Goal: Task Accomplishment & Management: Use online tool/utility

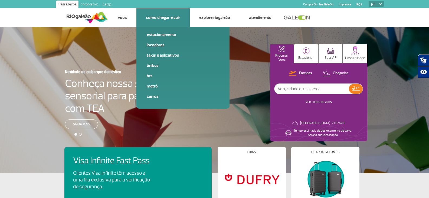
click at [163, 19] on link "Como chegar e sair" at bounding box center [163, 17] width 34 height 5
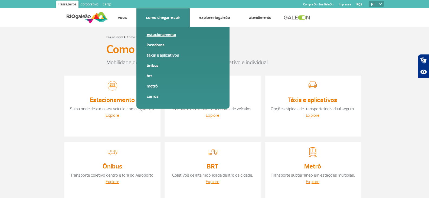
click at [162, 35] on link "Estacionamento" at bounding box center [183, 35] width 73 height 6
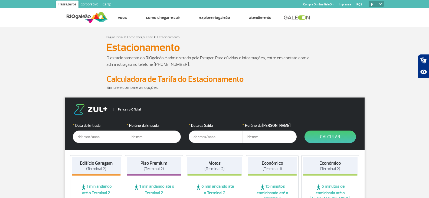
click at [78, 137] on input "text" at bounding box center [100, 136] width 54 height 12
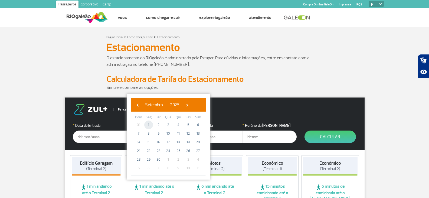
click at [149, 124] on span "1" at bounding box center [148, 124] width 9 height 9
type input "[DATE]"
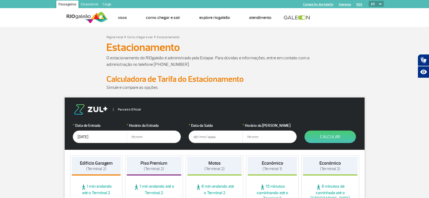
click at [134, 138] on input "text" at bounding box center [154, 136] width 54 height 12
type input "09:00"
click at [79, 138] on input "[DATE]" at bounding box center [100, 136] width 54 height 12
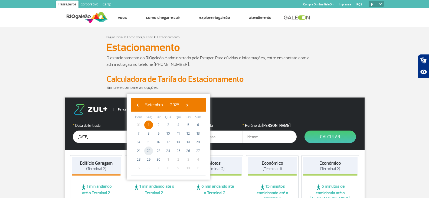
click at [148, 150] on span "22" at bounding box center [148, 150] width 9 height 9
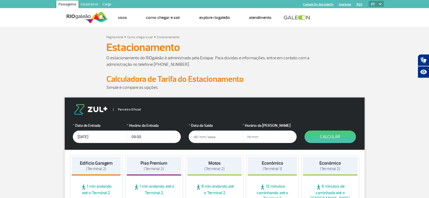
click at [79, 137] on input "[DATE]" at bounding box center [100, 136] width 54 height 12
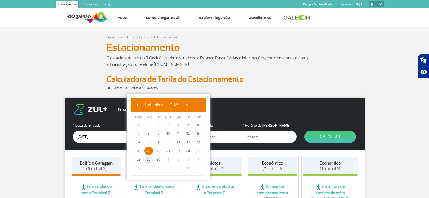
click at [149, 160] on span "29" at bounding box center [148, 159] width 9 height 9
type input "[DATE]"
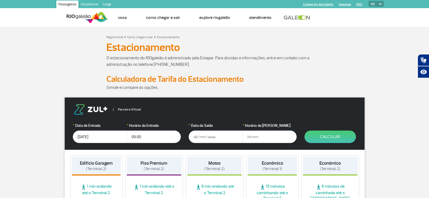
click at [195, 136] on input "text" at bounding box center [216, 136] width 54 height 12
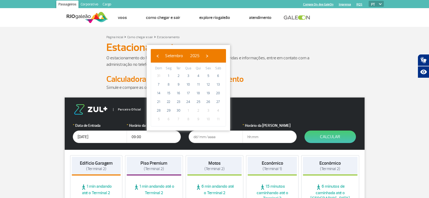
click at [198, 111] on span "2" at bounding box center [198, 110] width 9 height 9
click at [217, 51] on div "‹ ​ Setembro ​ 2025 ​ ›" at bounding box center [188, 56] width 75 height 14
click at [211, 55] on span "›" at bounding box center [207, 56] width 8 height 8
drag, startPoint x: 194, startPoint y: 74, endPoint x: 198, endPoint y: 77, distance: 5.1
click at [198, 74] on span "2" at bounding box center [198, 75] width 9 height 9
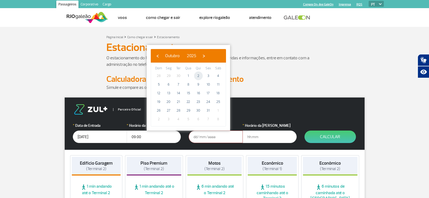
type input "[DATE]"
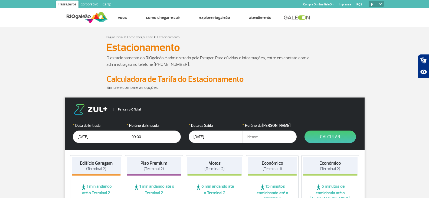
click at [248, 135] on input "text" at bounding box center [269, 136] width 54 height 12
type input "09:00"
click at [336, 139] on button "Calcular" at bounding box center [329, 136] width 51 height 12
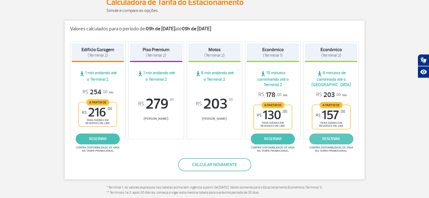
scroll to position [81, 0]
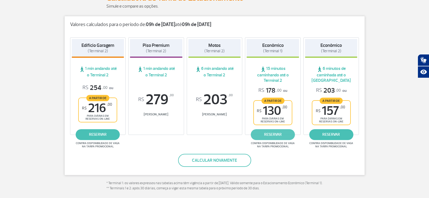
click at [274, 137] on link "reservar" at bounding box center [273, 134] width 44 height 11
